Goal: Navigation & Orientation: Find specific page/section

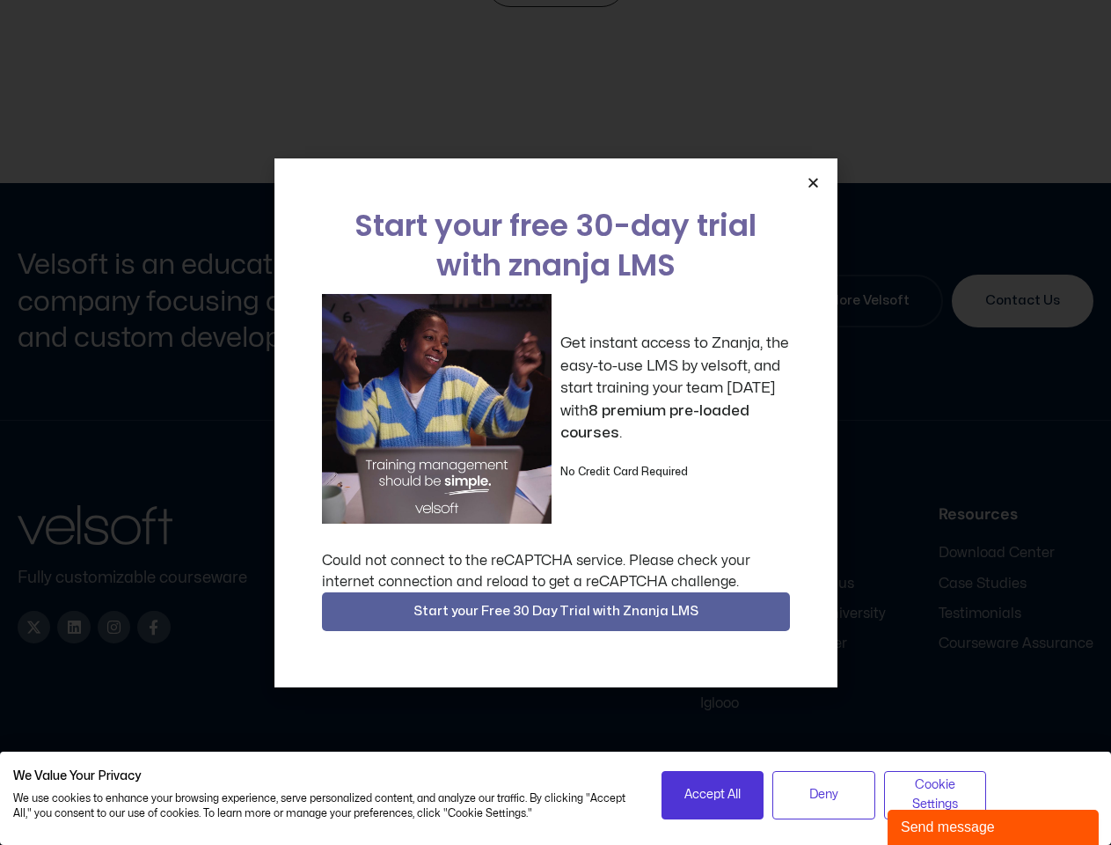
click at [555, 422] on div "Get instant access to Znanja, the easy-to-use LMS by velsoft, and start trainin…" at bounding box center [556, 409] width 468 height 230
click at [813, 182] on icon "Close" at bounding box center [813, 182] width 13 height 13
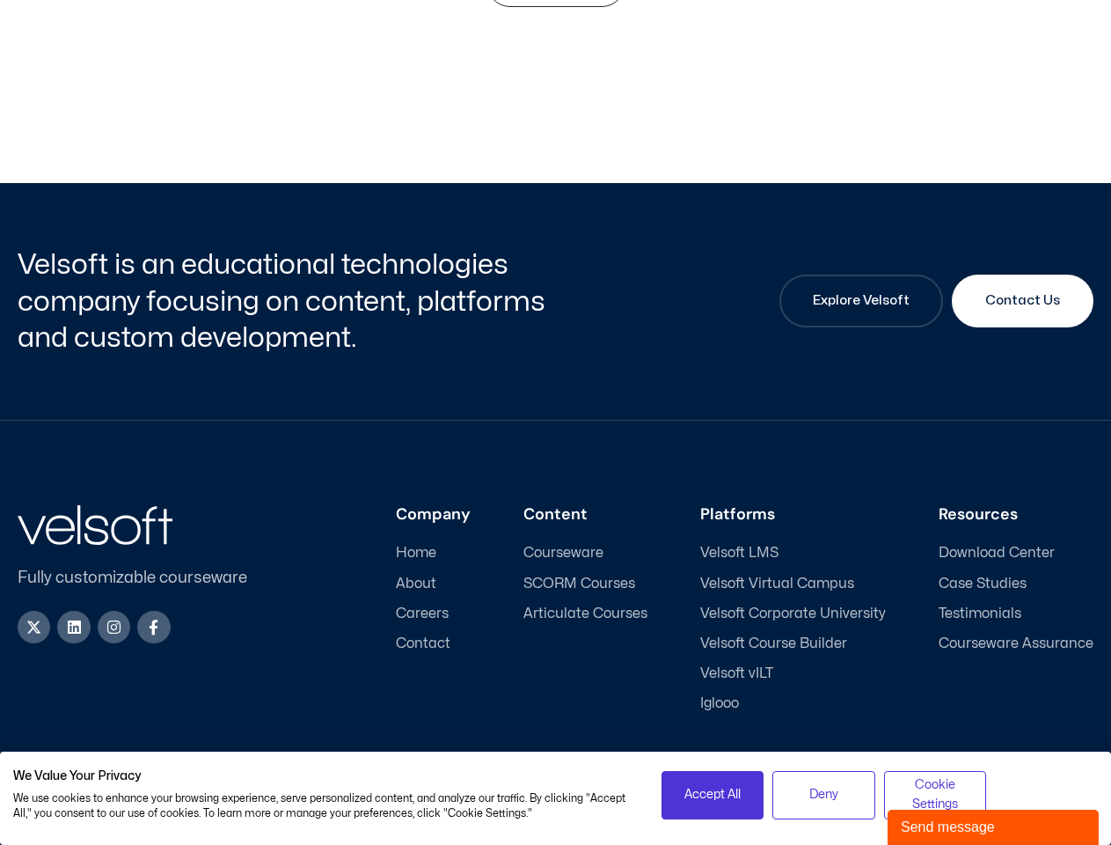
click at [556, 611] on div "Company Home About Careers Contact Content Courseware SCORM Courses Articulate …" at bounding box center [684, 609] width 817 height 208
click at [713, 794] on span "Accept All" at bounding box center [712, 794] width 56 height 19
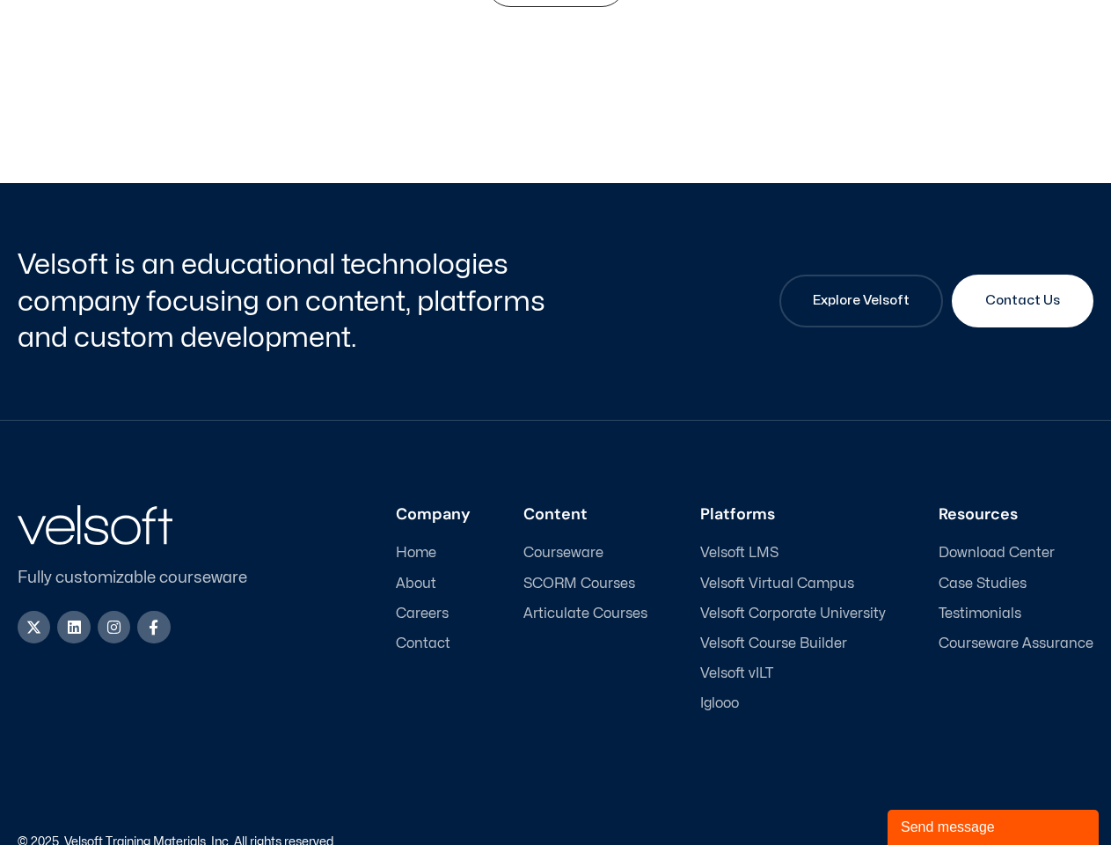
click at [823, 836] on div "Accessibility Policy | Privacy Policy" at bounding box center [825, 842] width 538 height 12
click at [935, 836] on link "Accessibility Policy" at bounding box center [942, 841] width 106 height 11
click at [993, 827] on div "Send message" at bounding box center [993, 826] width 185 height 21
